Goal: Information Seeking & Learning: Learn about a topic

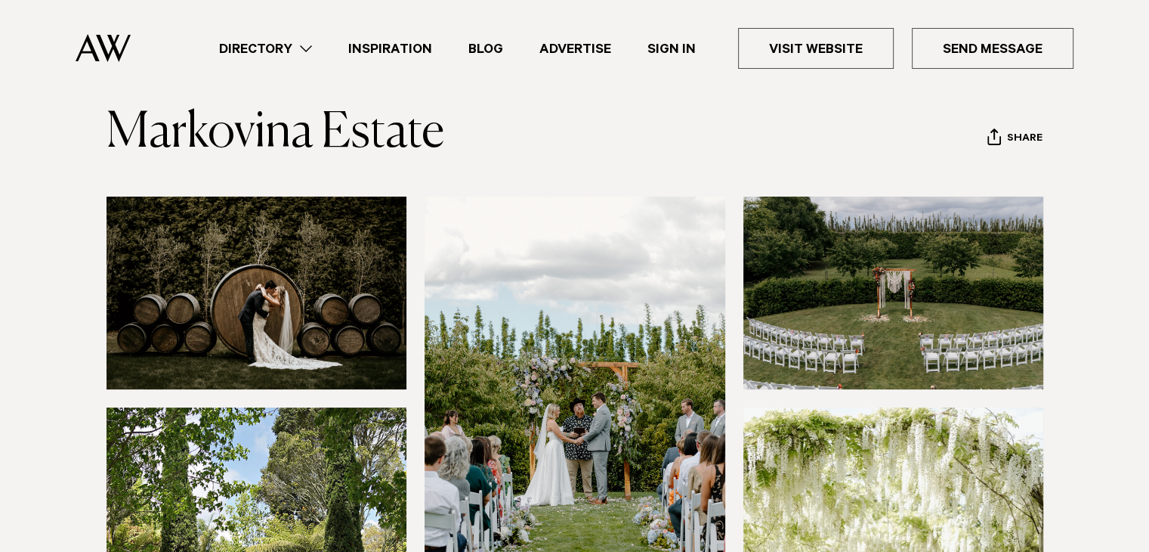
scroll to position [378, 0]
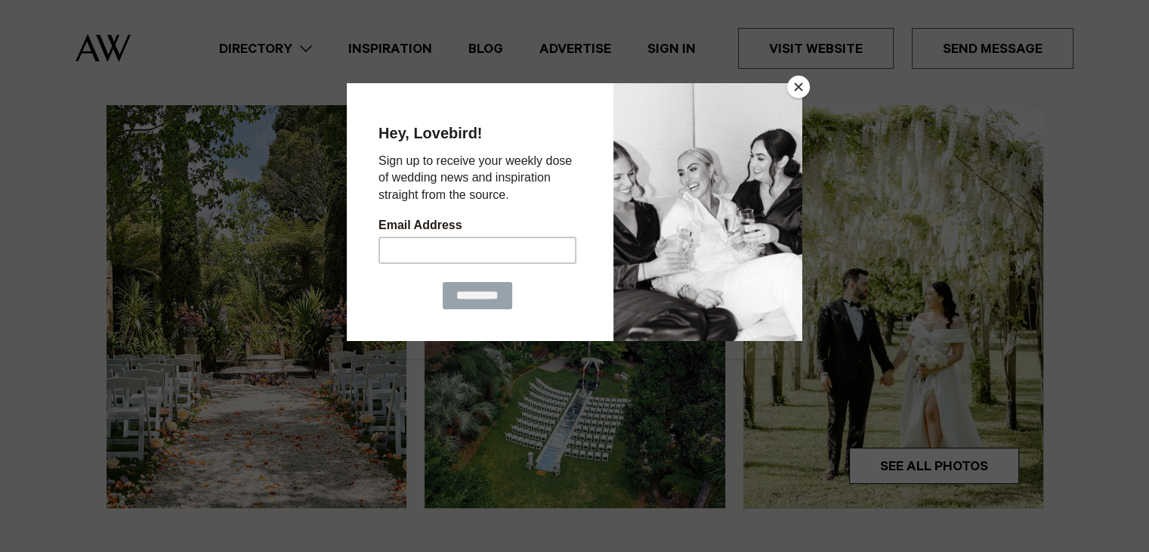
click at [794, 82] on button "Close" at bounding box center [798, 87] width 23 height 23
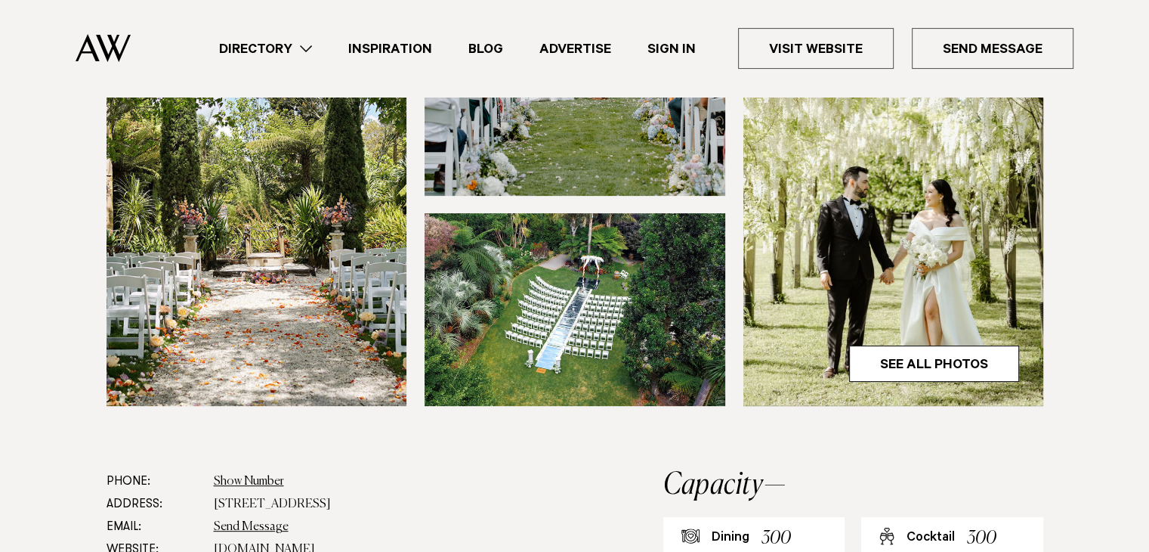
scroll to position [604, 0]
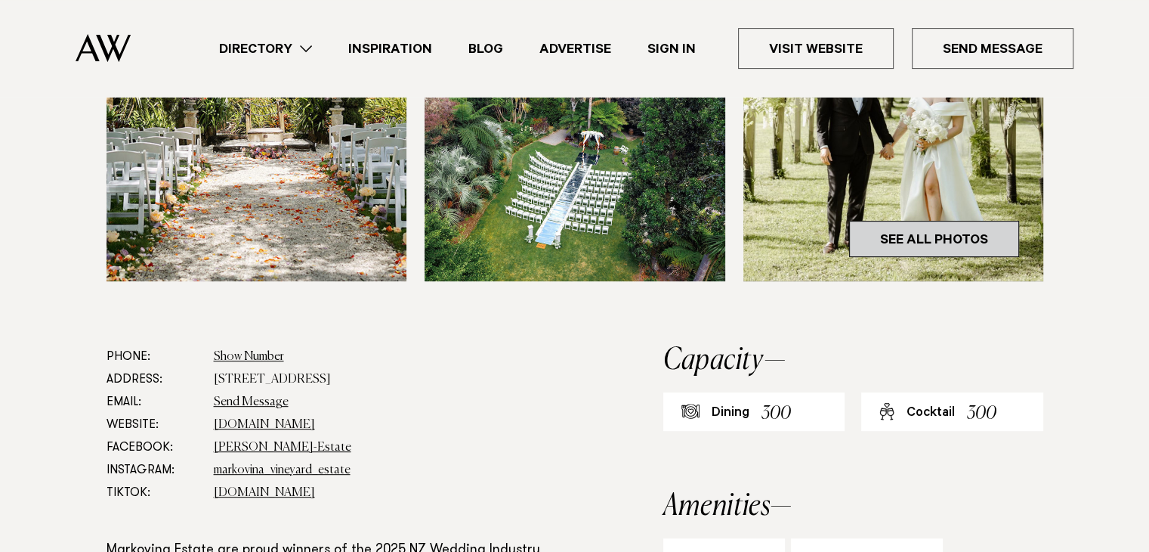
click at [937, 241] on link "See All Photos" at bounding box center [934, 239] width 170 height 36
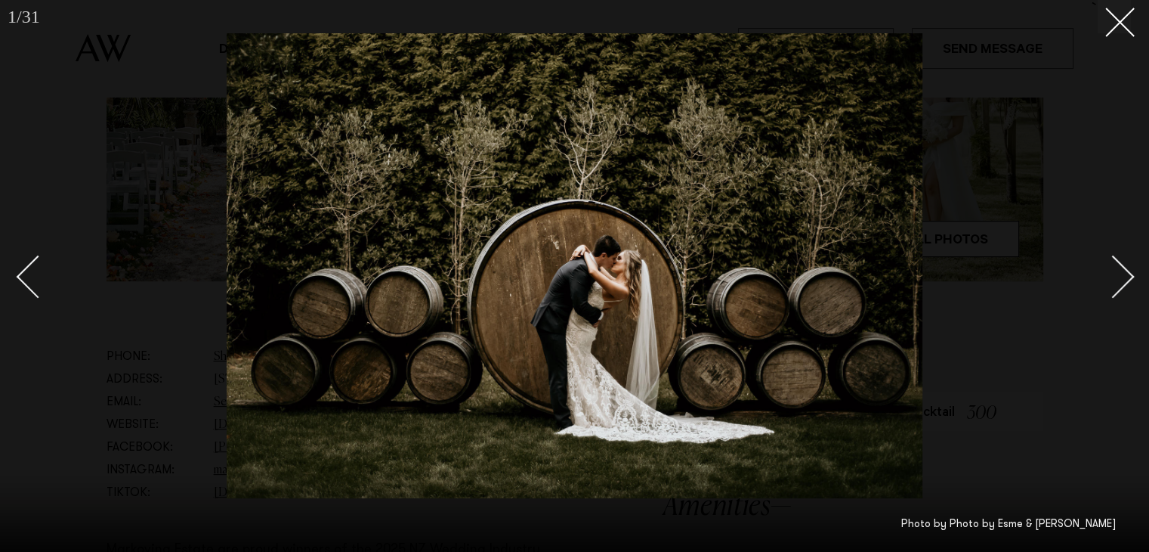
click at [1109, 273] on div "Next slide" at bounding box center [1113, 276] width 43 height 43
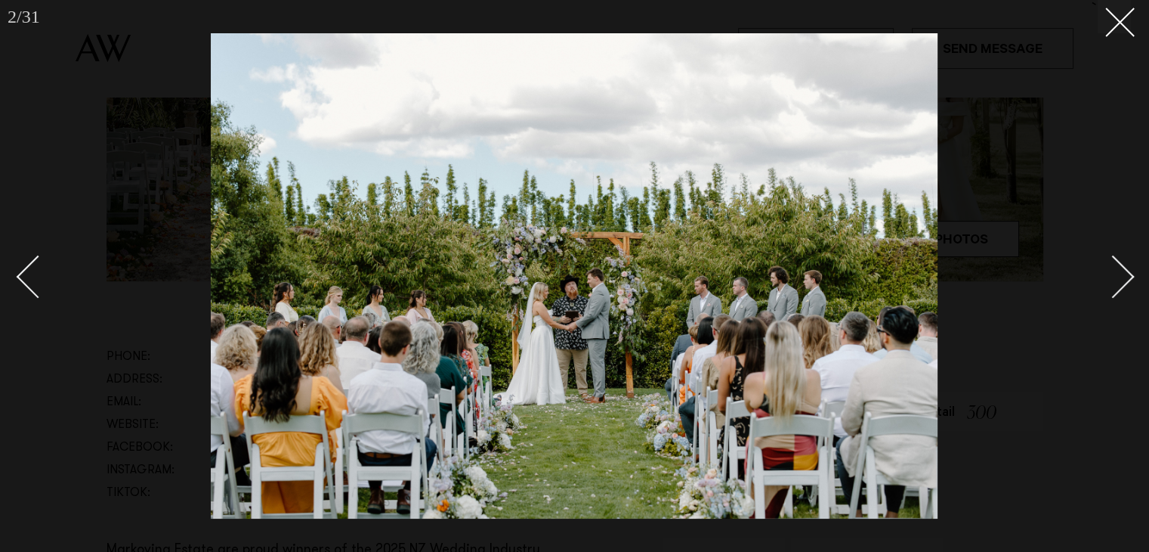
click at [1114, 272] on div "Next slide" at bounding box center [1113, 276] width 43 height 43
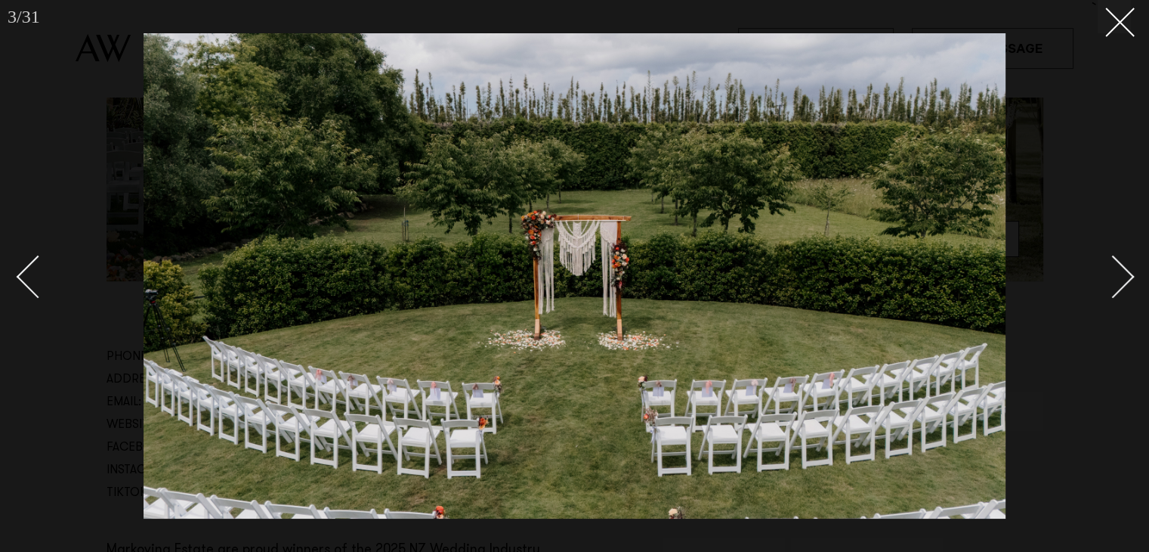
click at [1114, 272] on div "Next slide" at bounding box center [1113, 276] width 43 height 43
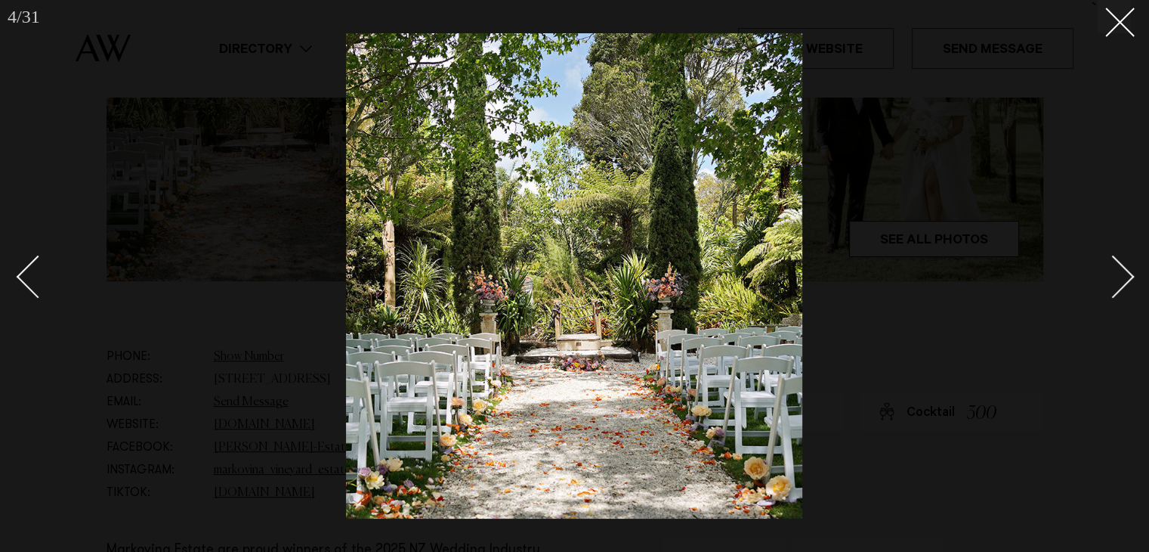
click at [1114, 272] on div "Next slide" at bounding box center [1113, 276] width 43 height 43
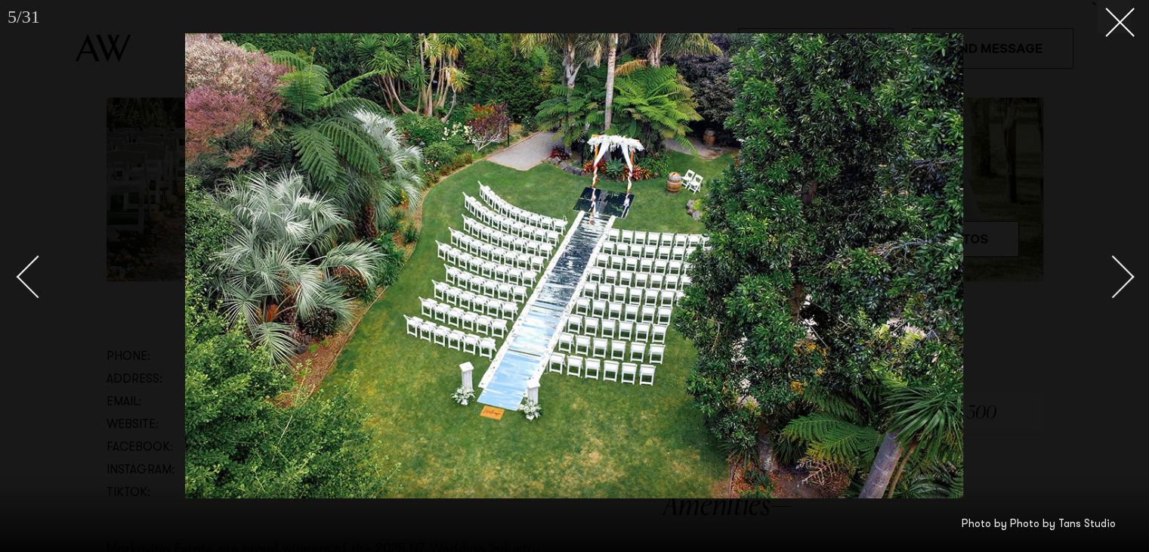
click at [1114, 272] on div "Next slide" at bounding box center [1113, 276] width 43 height 43
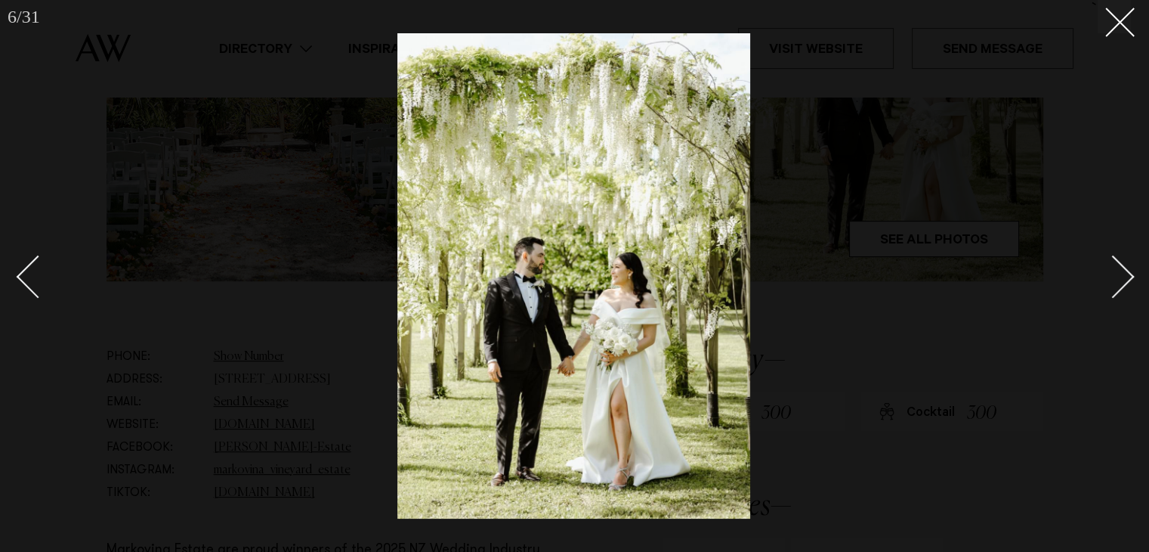
click at [1114, 272] on div "Next slide" at bounding box center [1113, 276] width 43 height 43
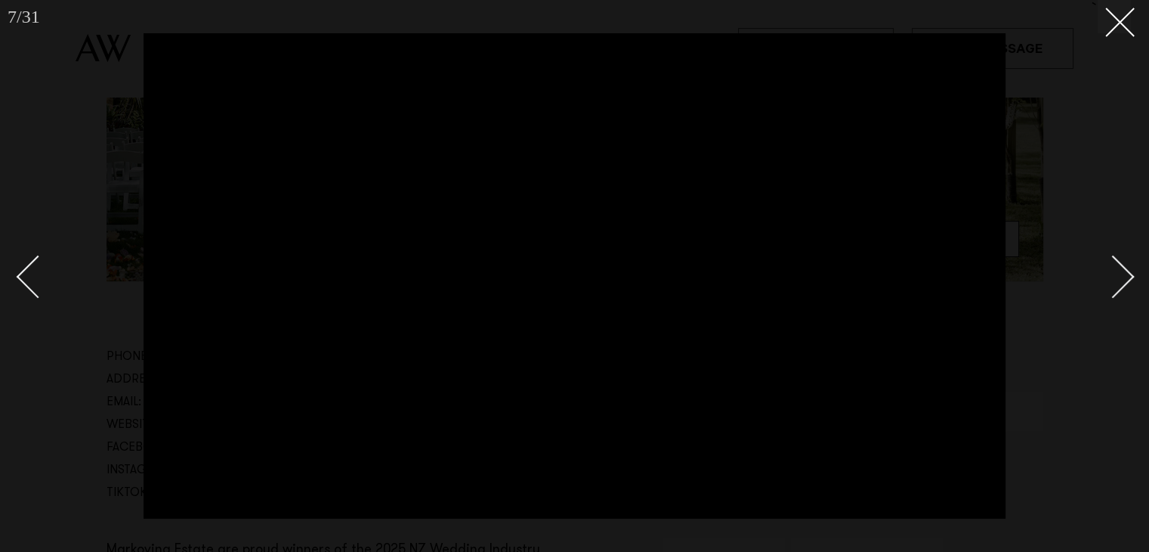
click at [1114, 272] on div "Next slide" at bounding box center [1113, 276] width 43 height 43
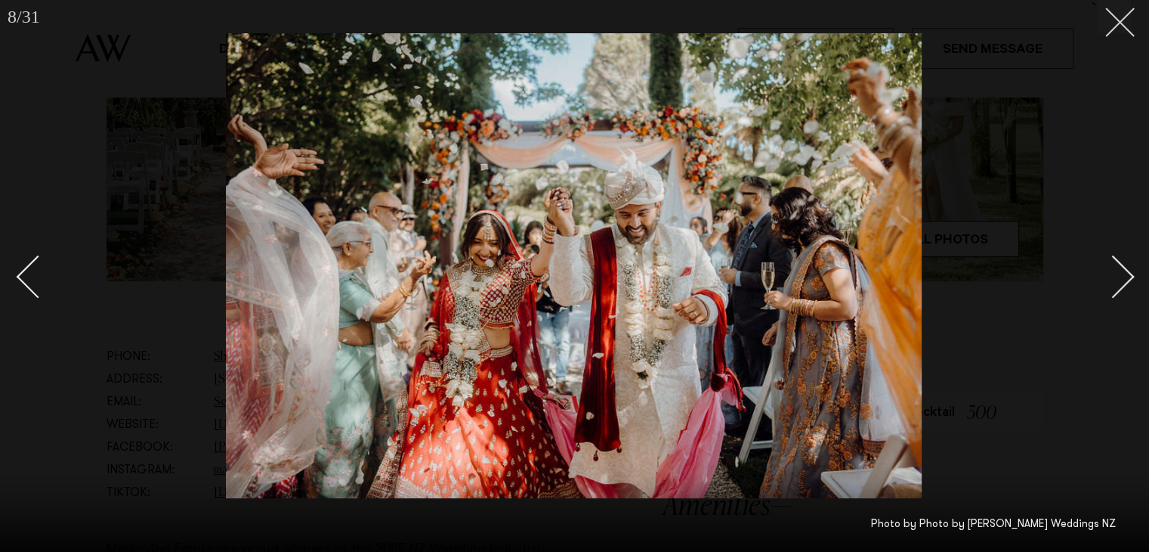
click at [1127, 13] on button at bounding box center [1114, 16] width 33 height 33
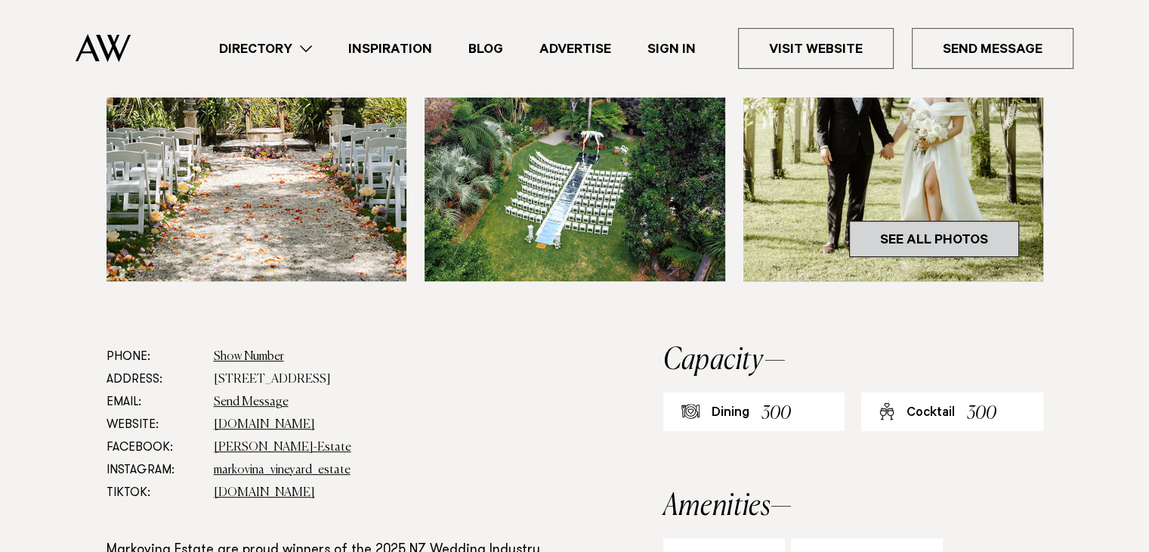
click at [954, 230] on link "See All Photos" at bounding box center [934, 239] width 170 height 36
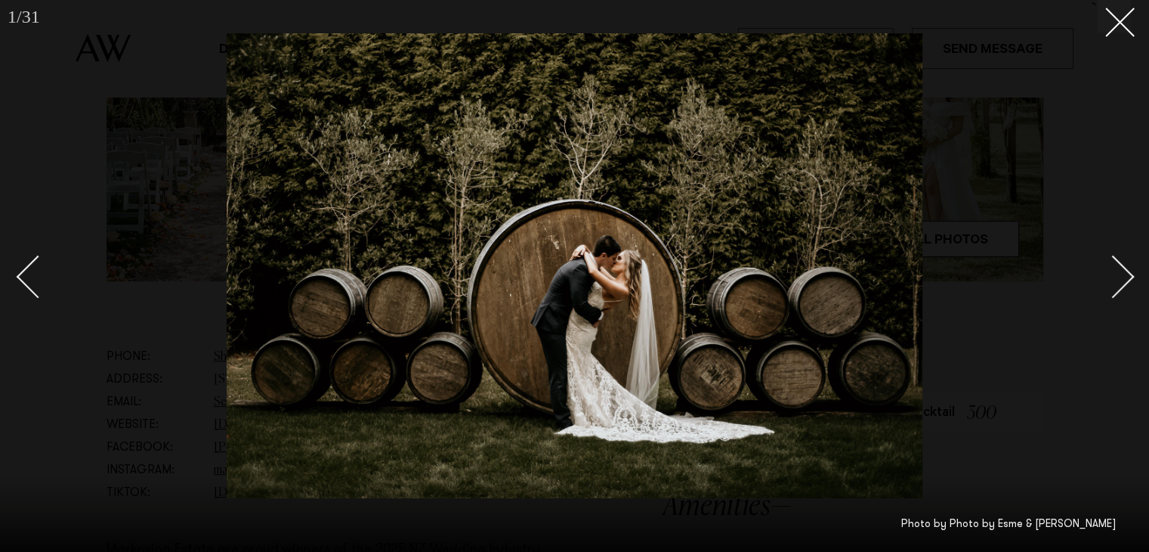
click at [1124, 271] on div "Next slide" at bounding box center [1113, 276] width 43 height 43
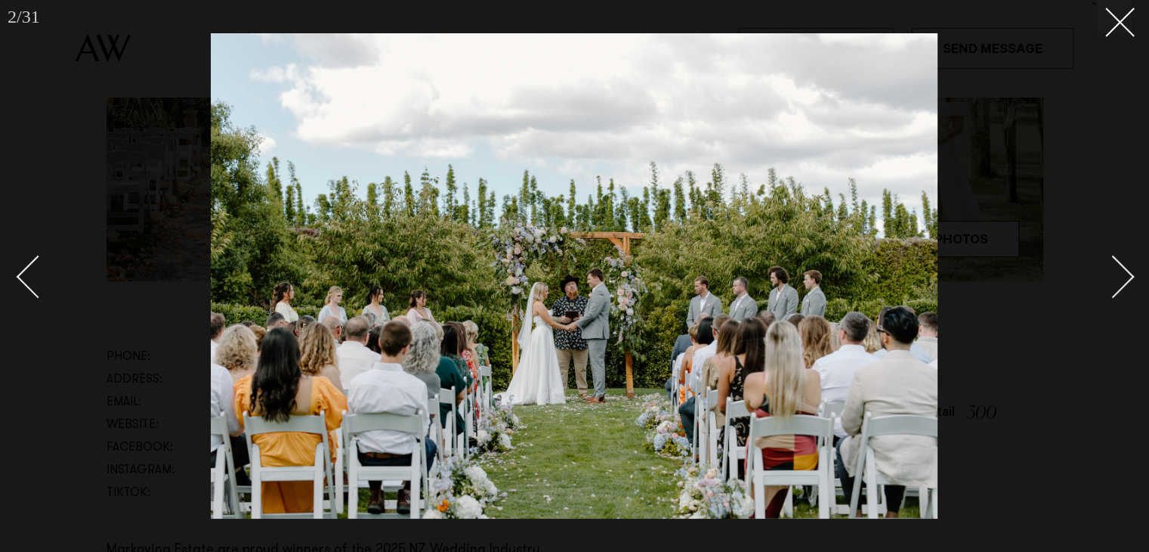
click at [1124, 271] on div "Next slide" at bounding box center [1113, 276] width 43 height 43
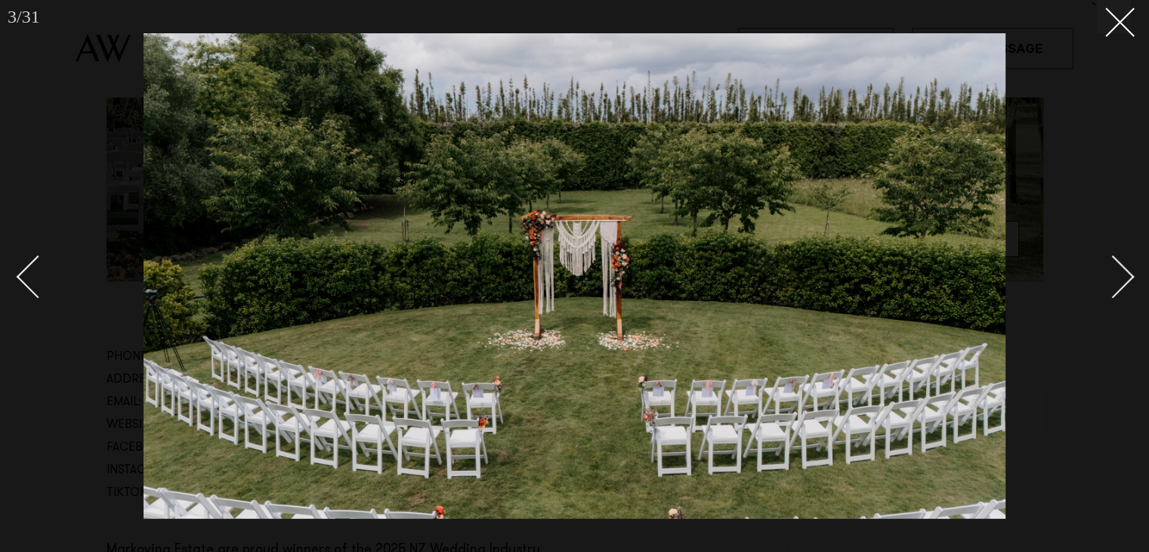
click at [1124, 271] on div "Next slide" at bounding box center [1113, 276] width 43 height 43
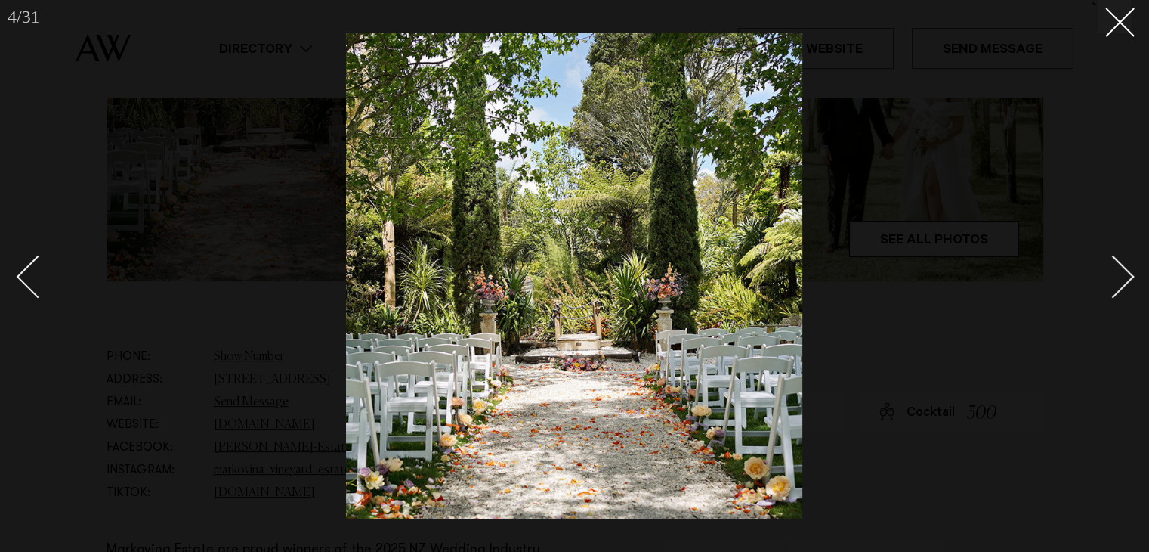
click at [1124, 271] on div "Next slide" at bounding box center [1113, 276] width 43 height 43
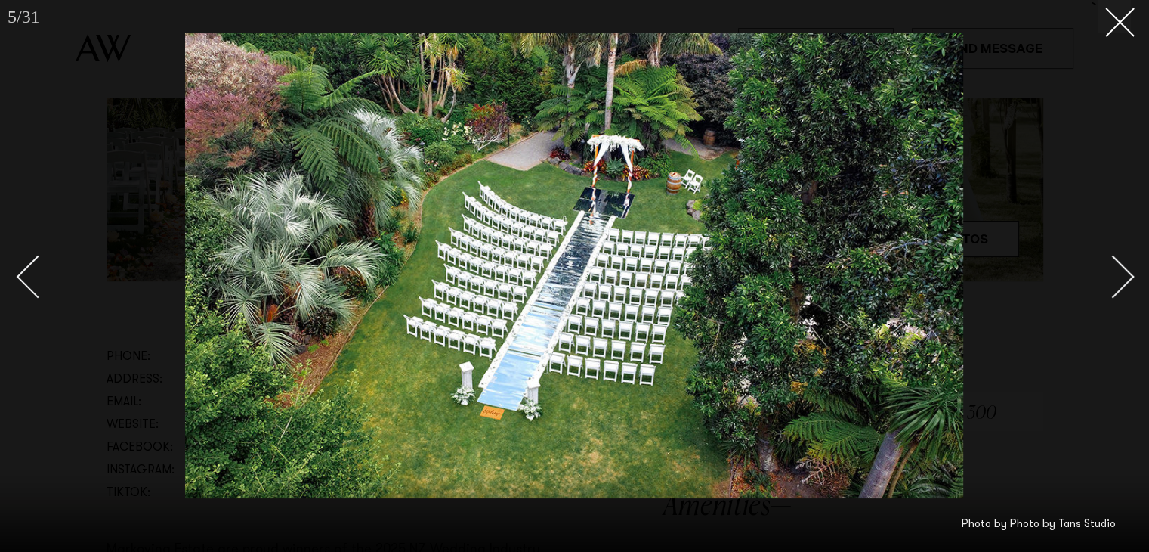
click at [1124, 271] on div "Next slide" at bounding box center [1113, 276] width 43 height 43
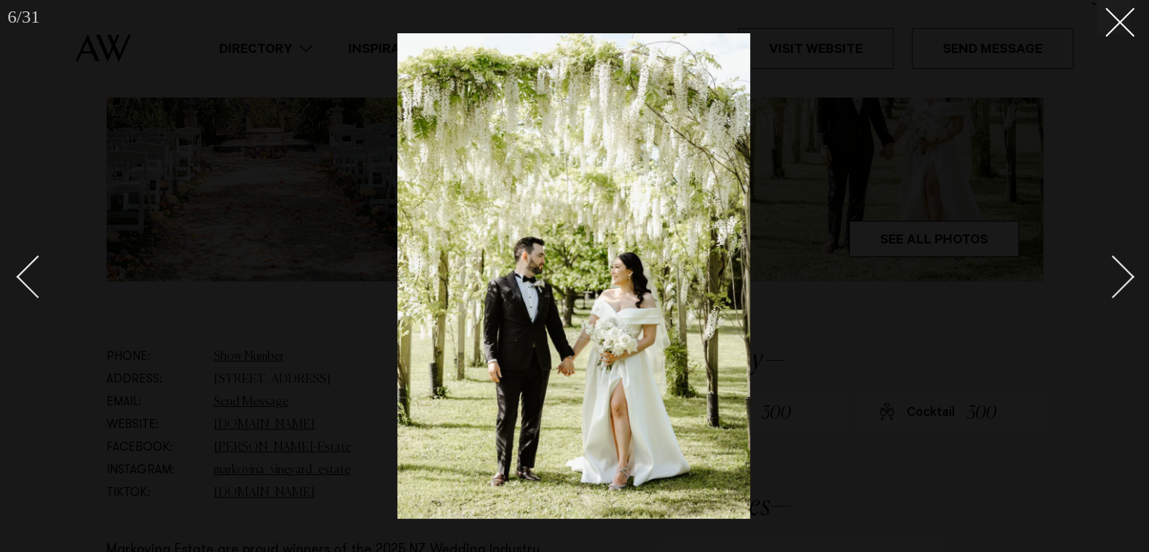
click at [1124, 271] on div "Next slide" at bounding box center [1113, 276] width 43 height 43
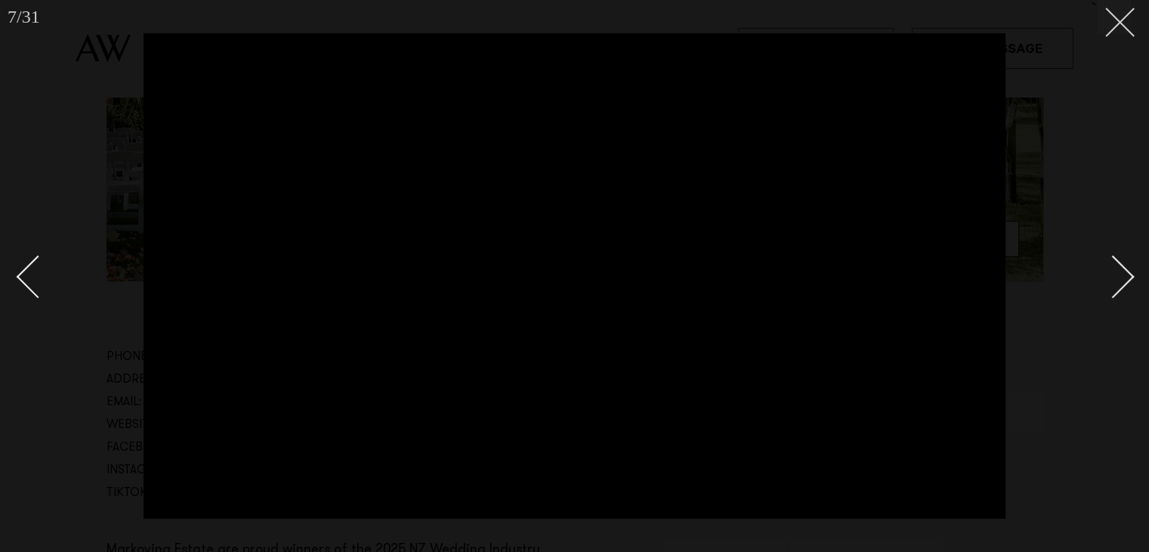
click at [1124, 22] on button at bounding box center [1114, 16] width 33 height 33
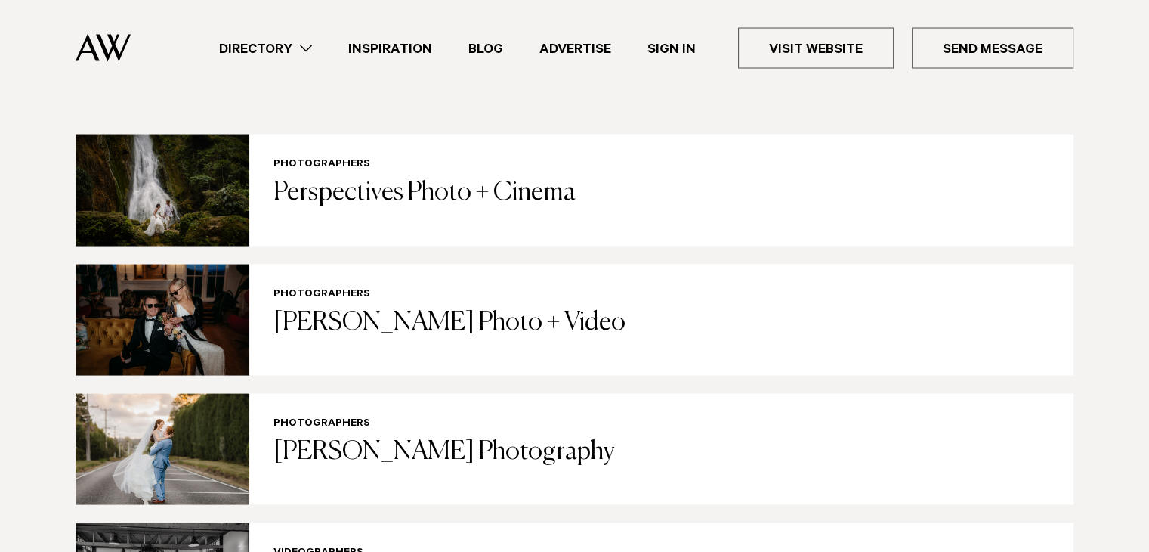
scroll to position [3324, 0]
